Goal: Task Accomplishment & Management: Manage account settings

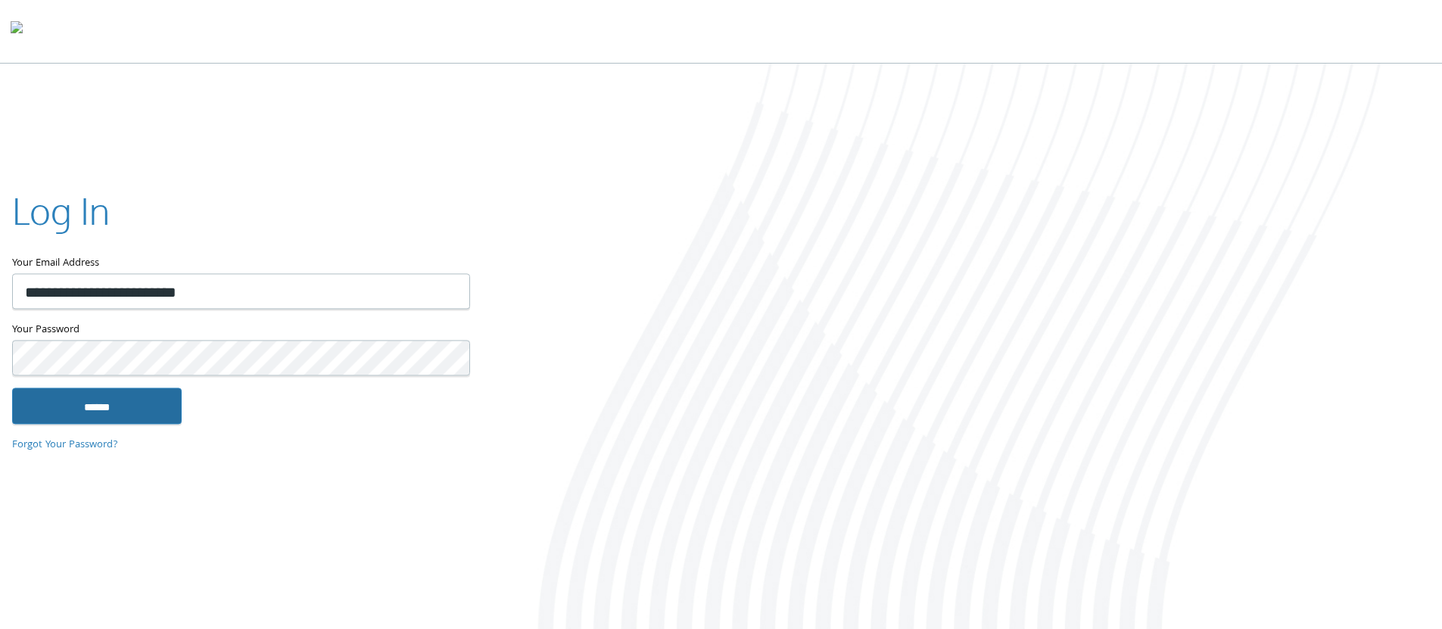
click at [137, 415] on input "******" at bounding box center [97, 405] width 170 height 36
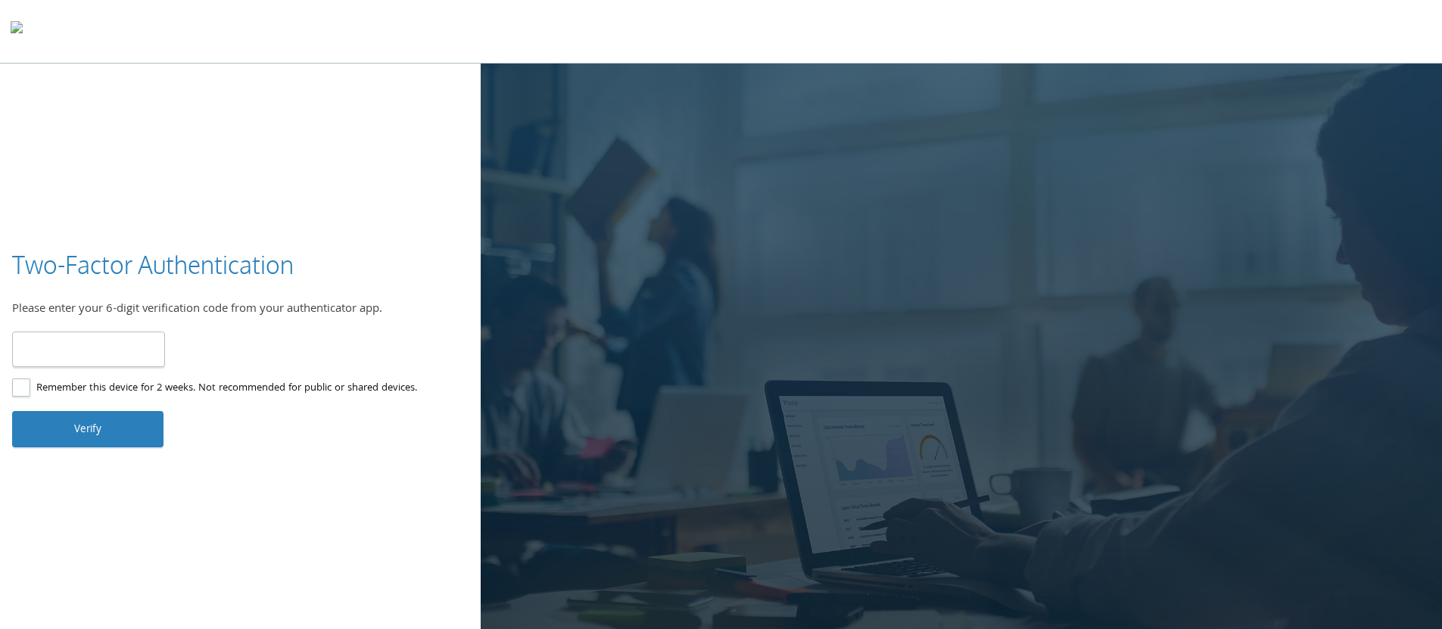
paste input "******"
type input "******"
